Goal: Transaction & Acquisition: Subscribe to service/newsletter

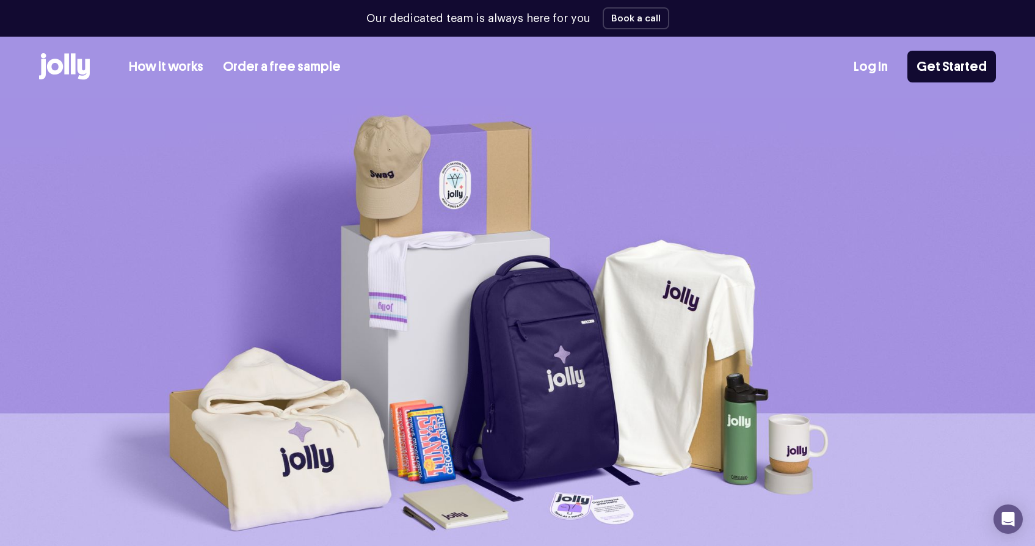
click at [193, 66] on link "How it works" at bounding box center [166, 67] width 74 height 20
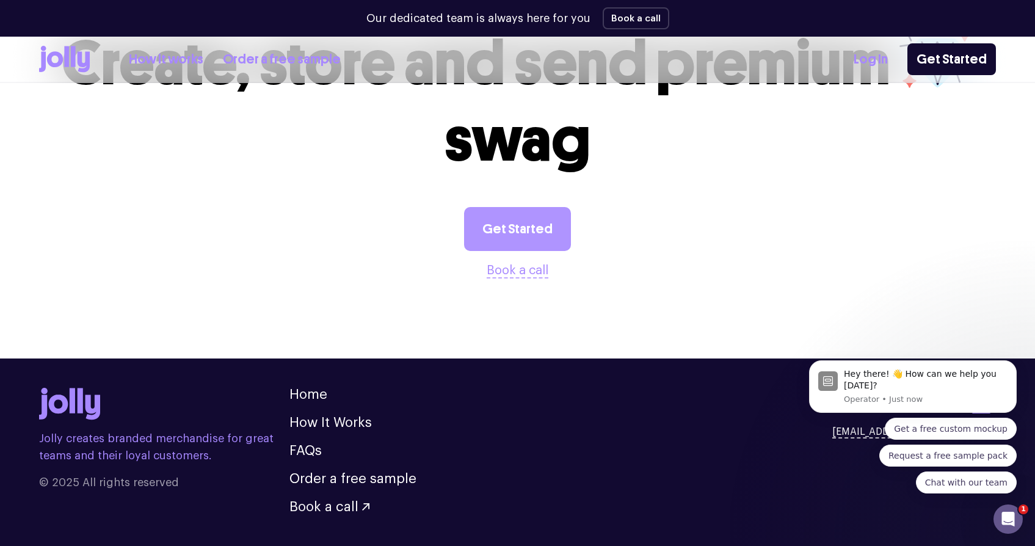
click at [510, 247] on link "Get Started" at bounding box center [517, 229] width 107 height 44
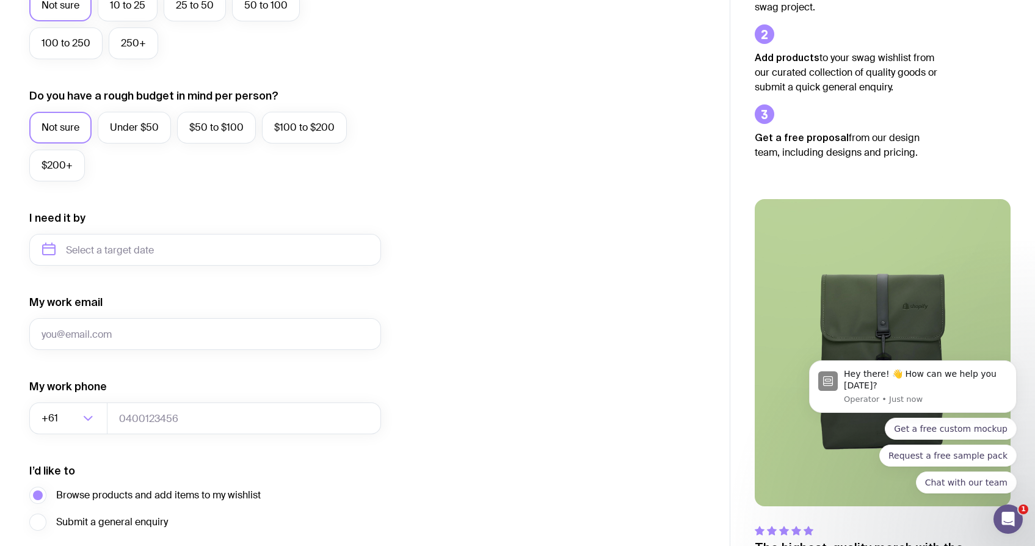
scroll to position [492, 0]
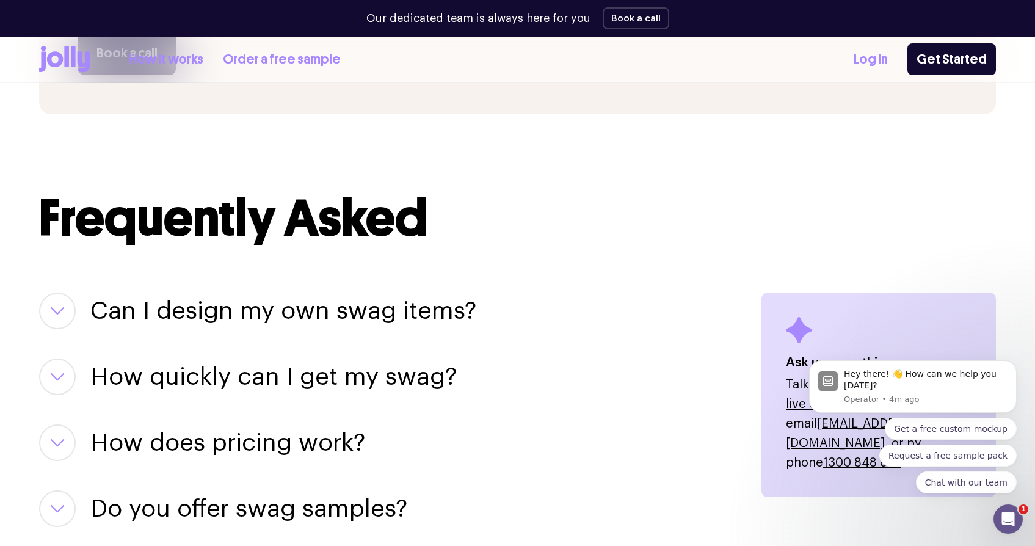
scroll to position [1296, 0]
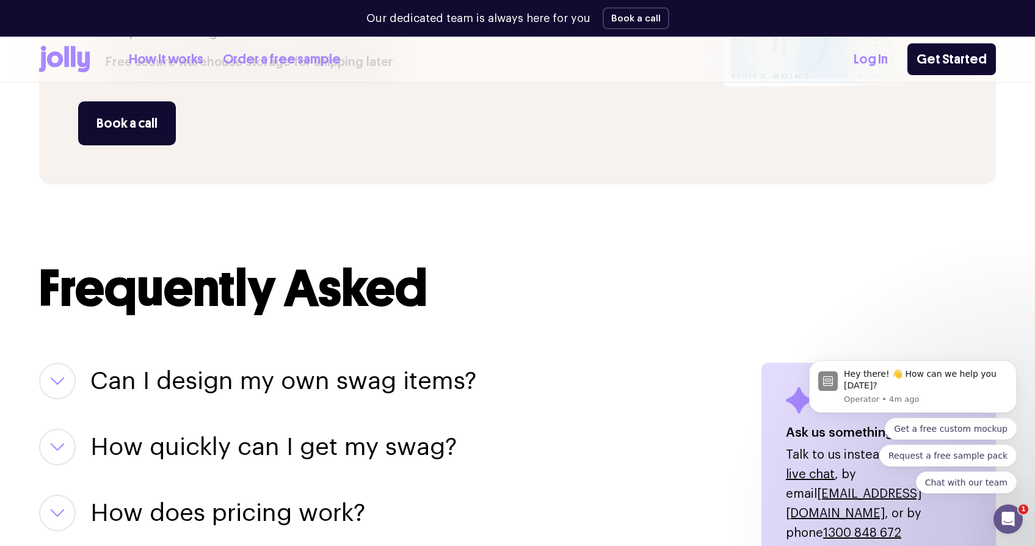
click at [355, 372] on h3 "Can I design my own swag items?" at bounding box center [283, 381] width 386 height 37
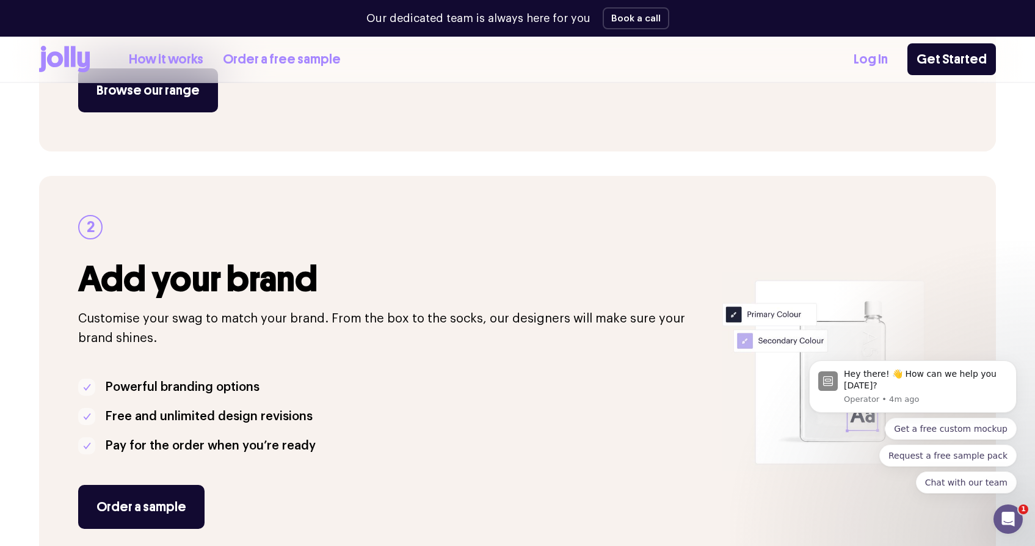
scroll to position [140, 0]
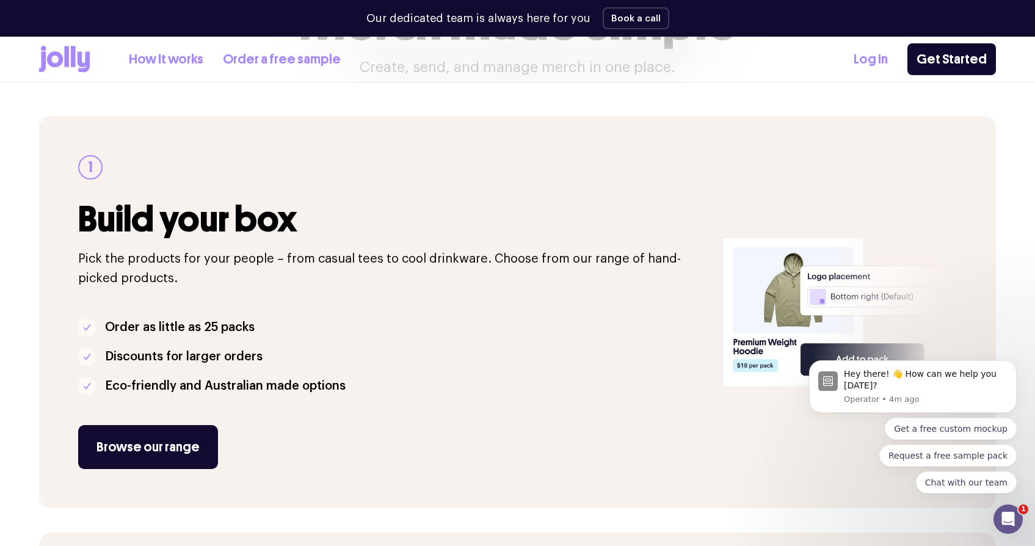
click at [66, 58] on icon at bounding box center [66, 56] width 5 height 21
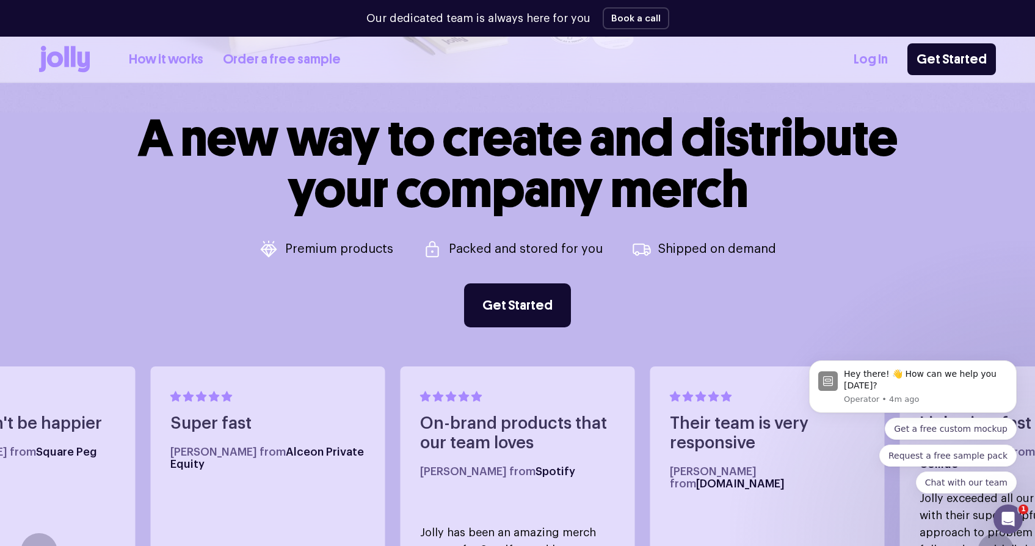
scroll to position [502, 0]
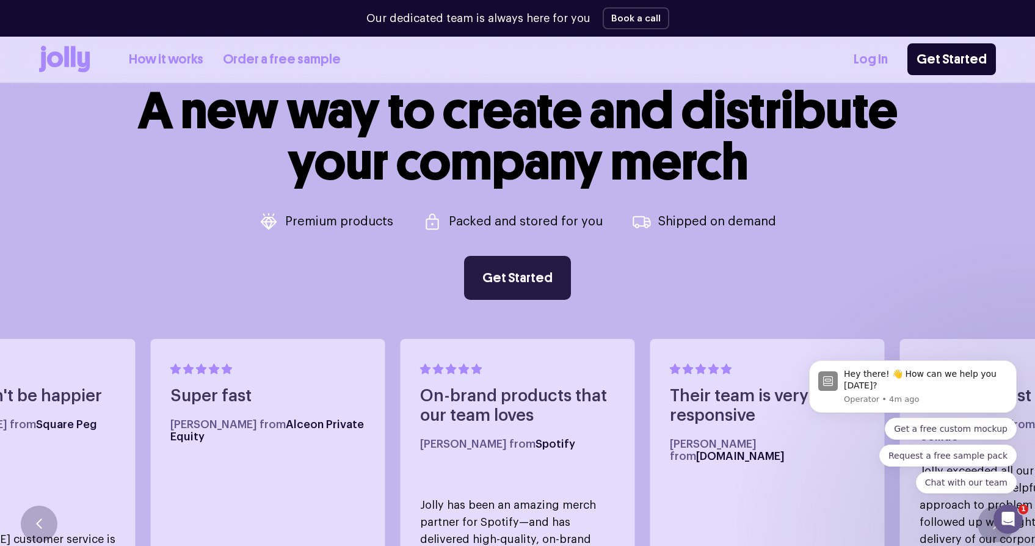
click at [546, 280] on link "Get Started" at bounding box center [517, 278] width 107 height 44
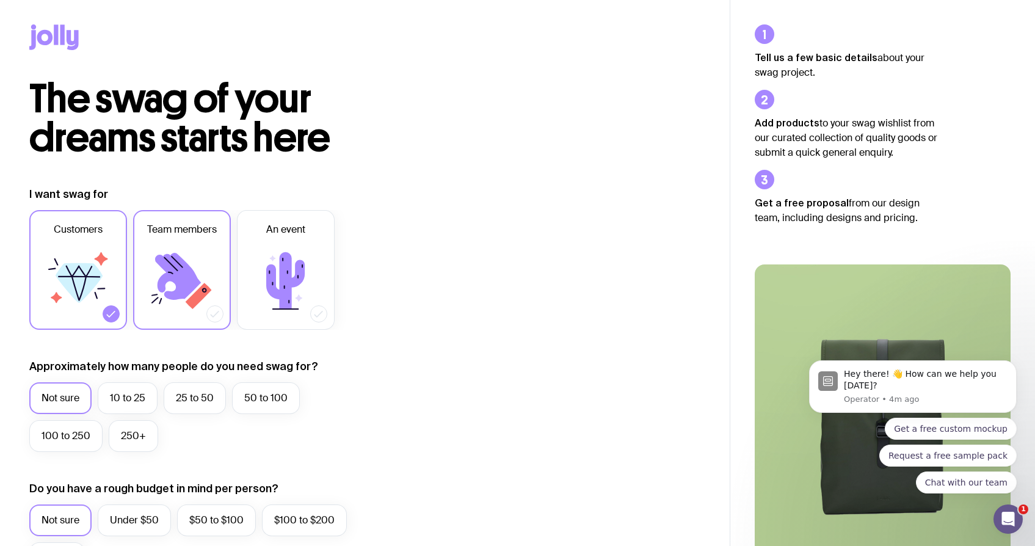
click at [192, 306] on icon at bounding box center [199, 296] width 26 height 26
click at [0, 0] on input "Team members" at bounding box center [0, 0] width 0 height 0
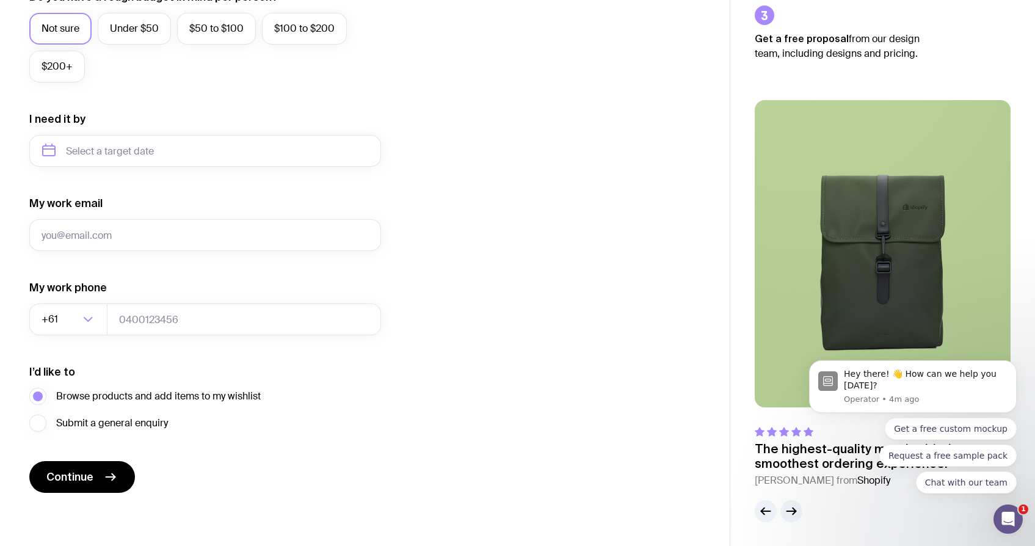
scroll to position [492, 0]
click at [123, 472] on button "Continue" at bounding box center [82, 476] width 106 height 32
